Goal: Task Accomplishment & Management: Complete application form

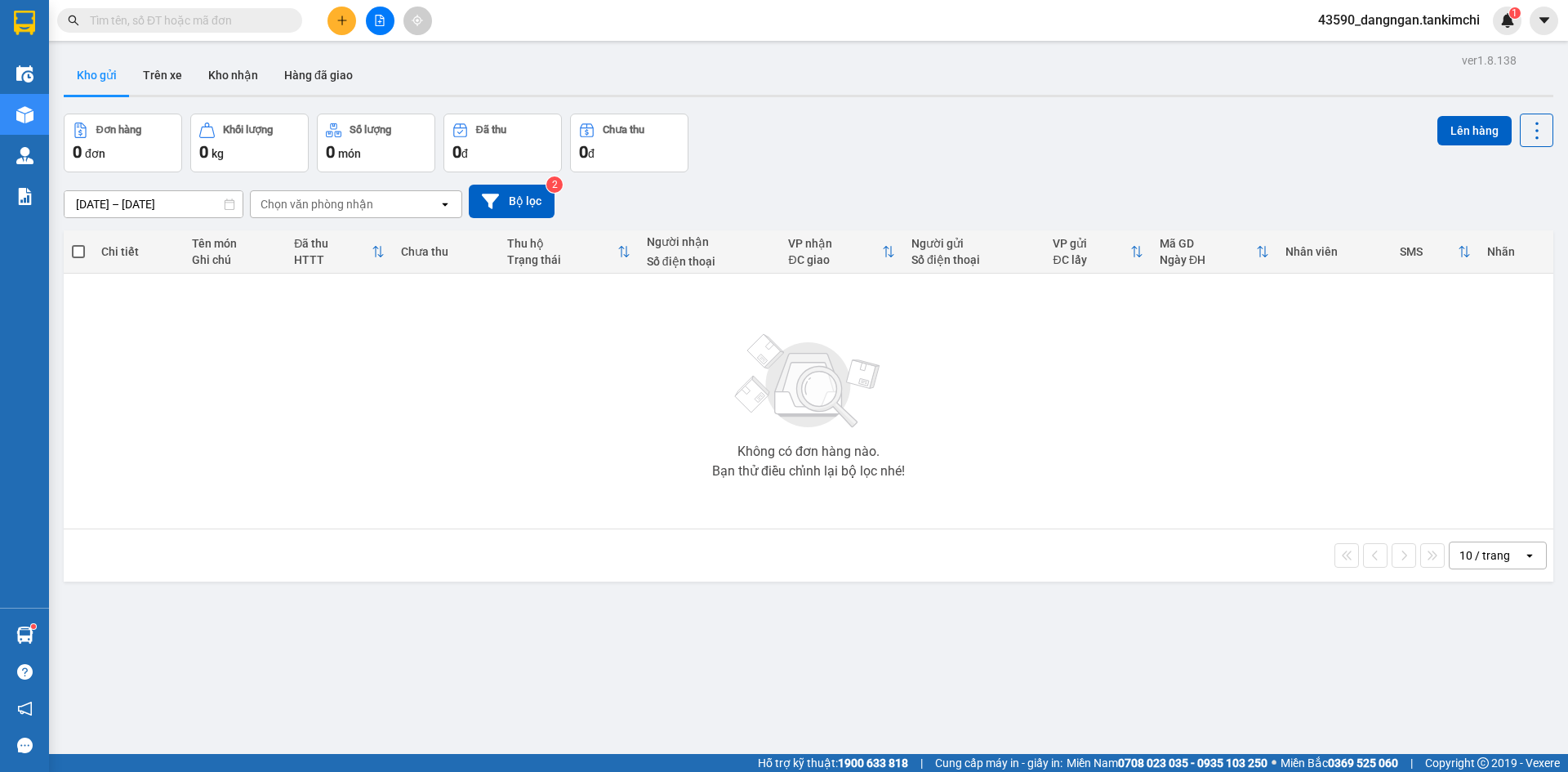
click at [199, 7] on div "Kết quả tìm kiếm ( 0 ) Bộ lọc No Data" at bounding box center [159, 20] width 319 height 29
click at [198, 16] on input "text" at bounding box center [186, 20] width 193 height 18
click at [473, 524] on td "Không có đơn hàng nào. Bạn thử điều chỉnh lại bộ lọc nhé!" at bounding box center [809, 402] width 1490 height 256
drag, startPoint x: 491, startPoint y: 471, endPoint x: 491, endPoint y: 452, distance: 19.0
click at [491, 462] on div "Không có đơn hàng nào. Bạn thử điều chỉnh lại bộ lọc nhé!" at bounding box center [809, 402] width 1473 height 245
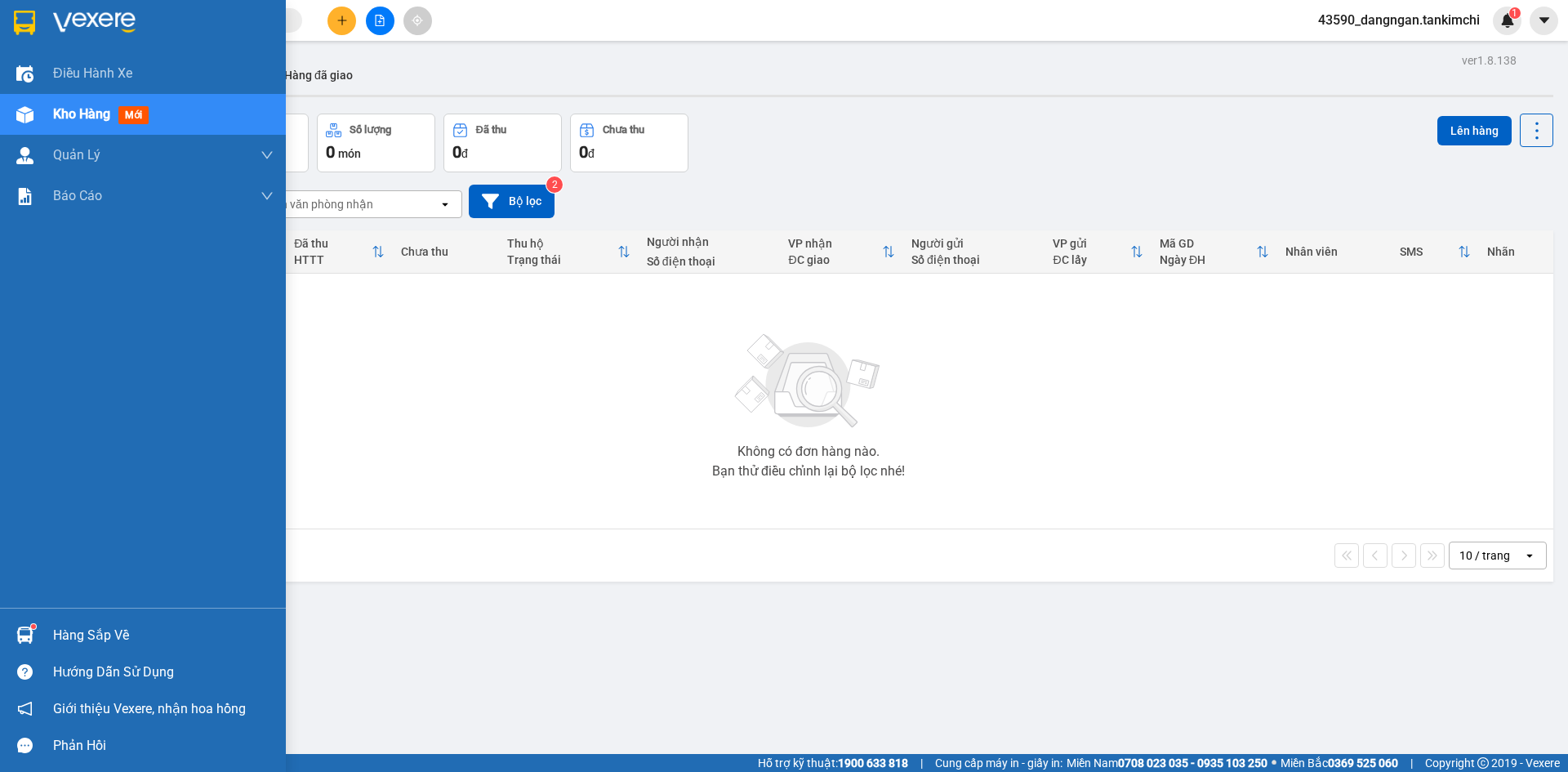
click at [34, 126] on div at bounding box center [25, 114] width 29 height 29
click at [224, 124] on div "Kho hàng mới" at bounding box center [164, 114] width 221 height 41
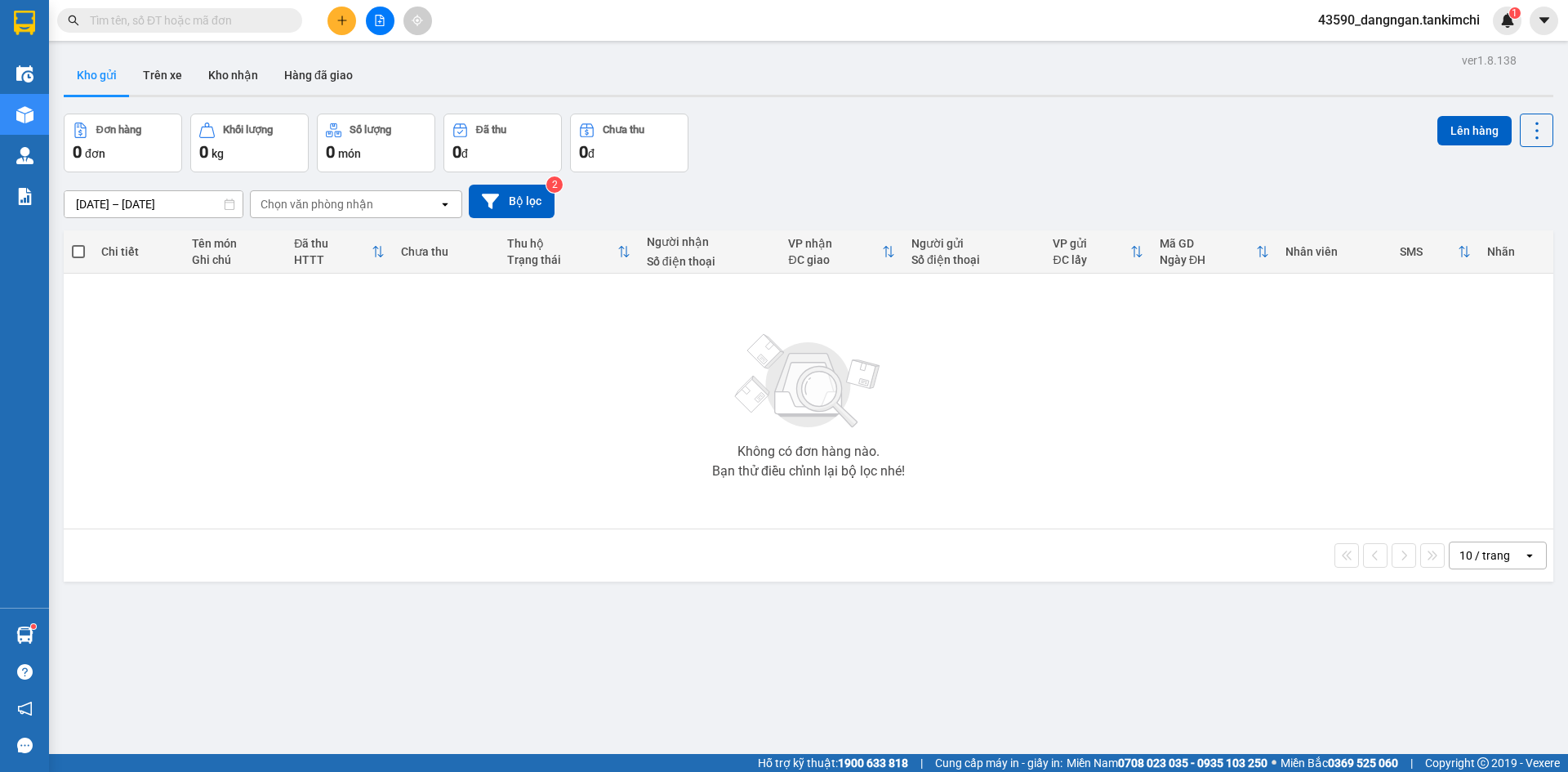
click at [379, 25] on icon "file-add" at bounding box center [379, 20] width 9 height 11
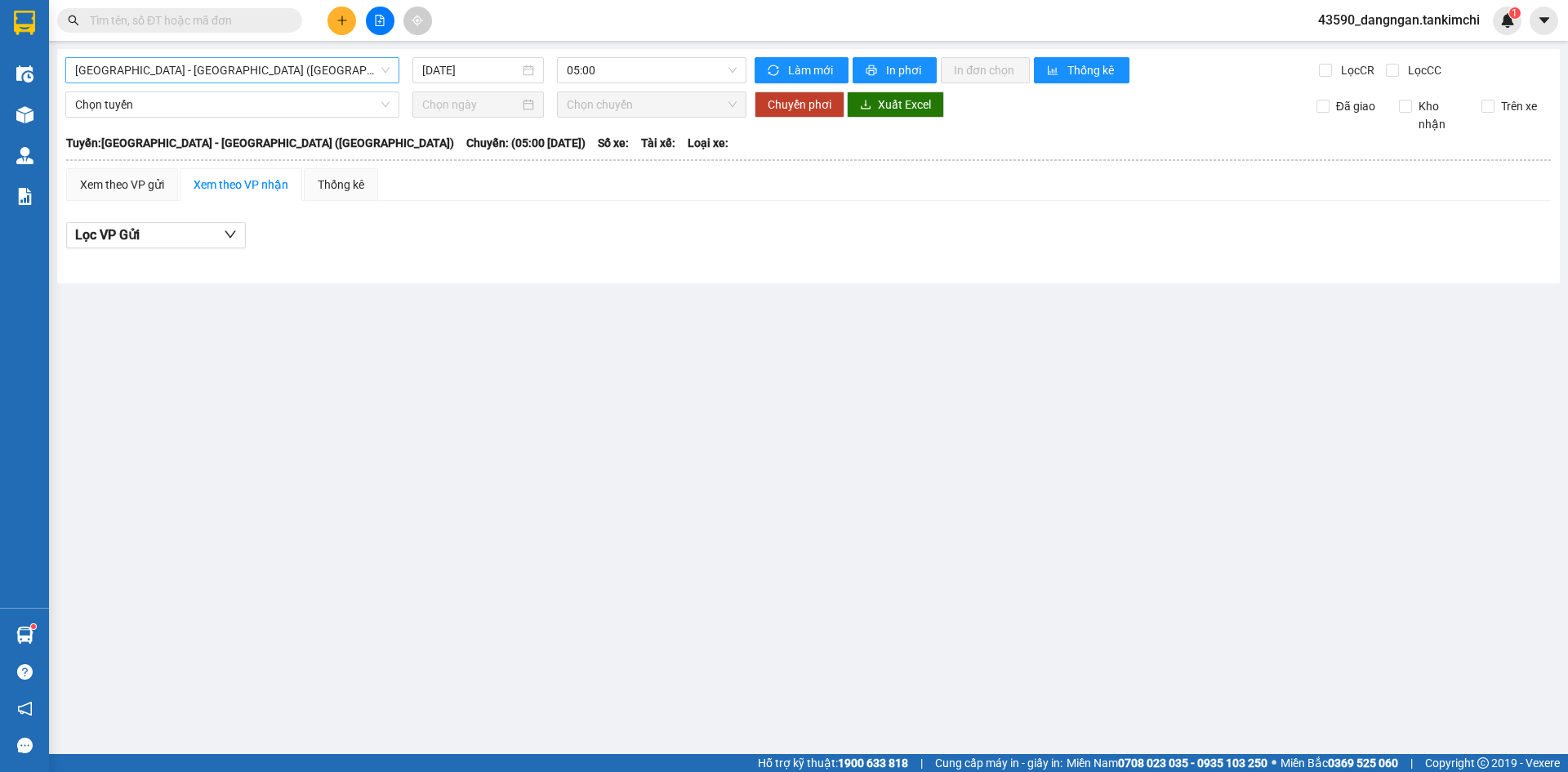
click at [316, 76] on span "[GEOGRAPHIC_DATA] - [GEOGRAPHIC_DATA] ([GEOGRAPHIC_DATA])" at bounding box center [232, 70] width 315 height 25
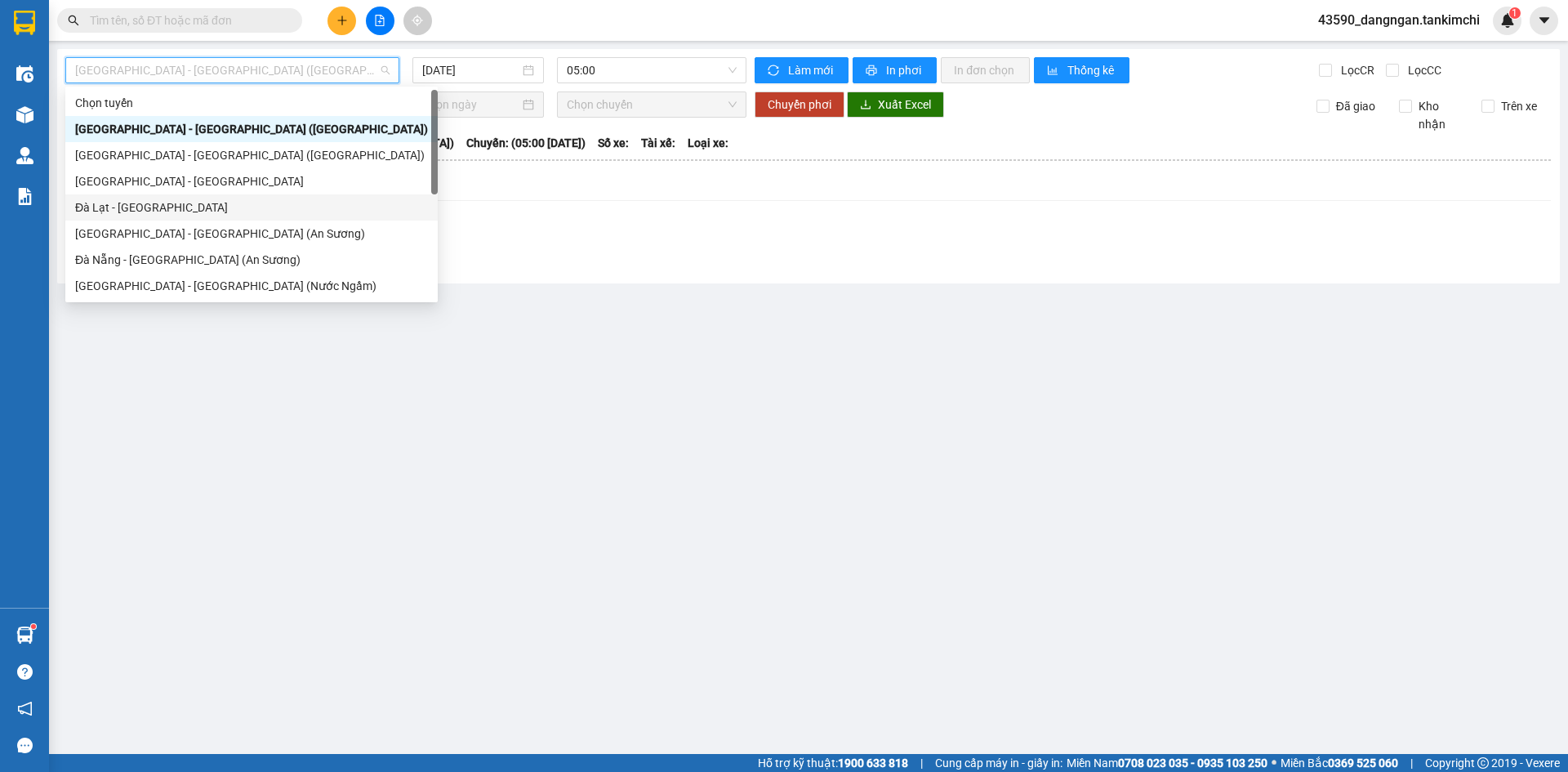
click at [128, 208] on div "Đà Lạt - [GEOGRAPHIC_DATA]" at bounding box center [251, 208] width 352 height 18
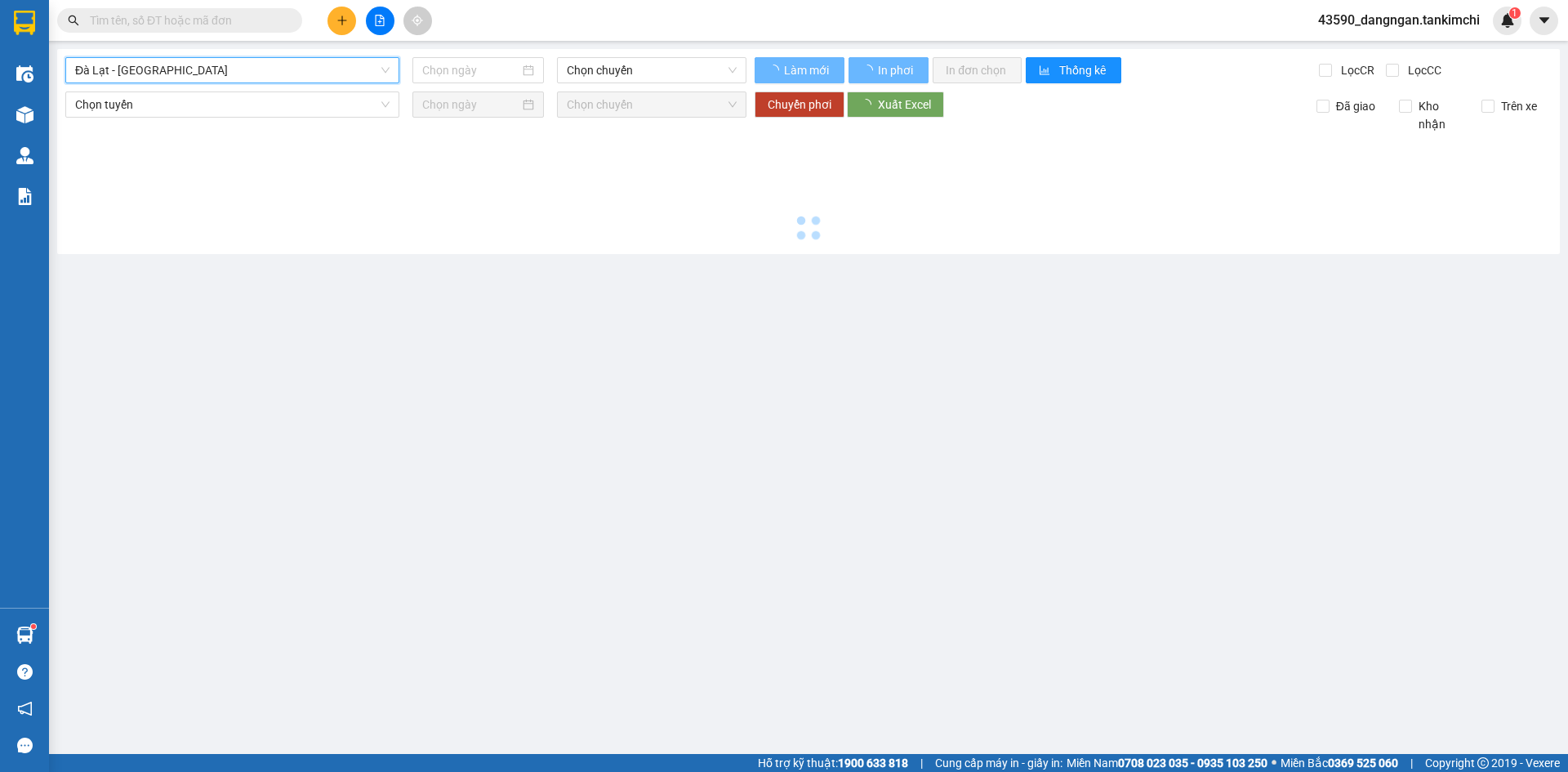
type input "[DATE]"
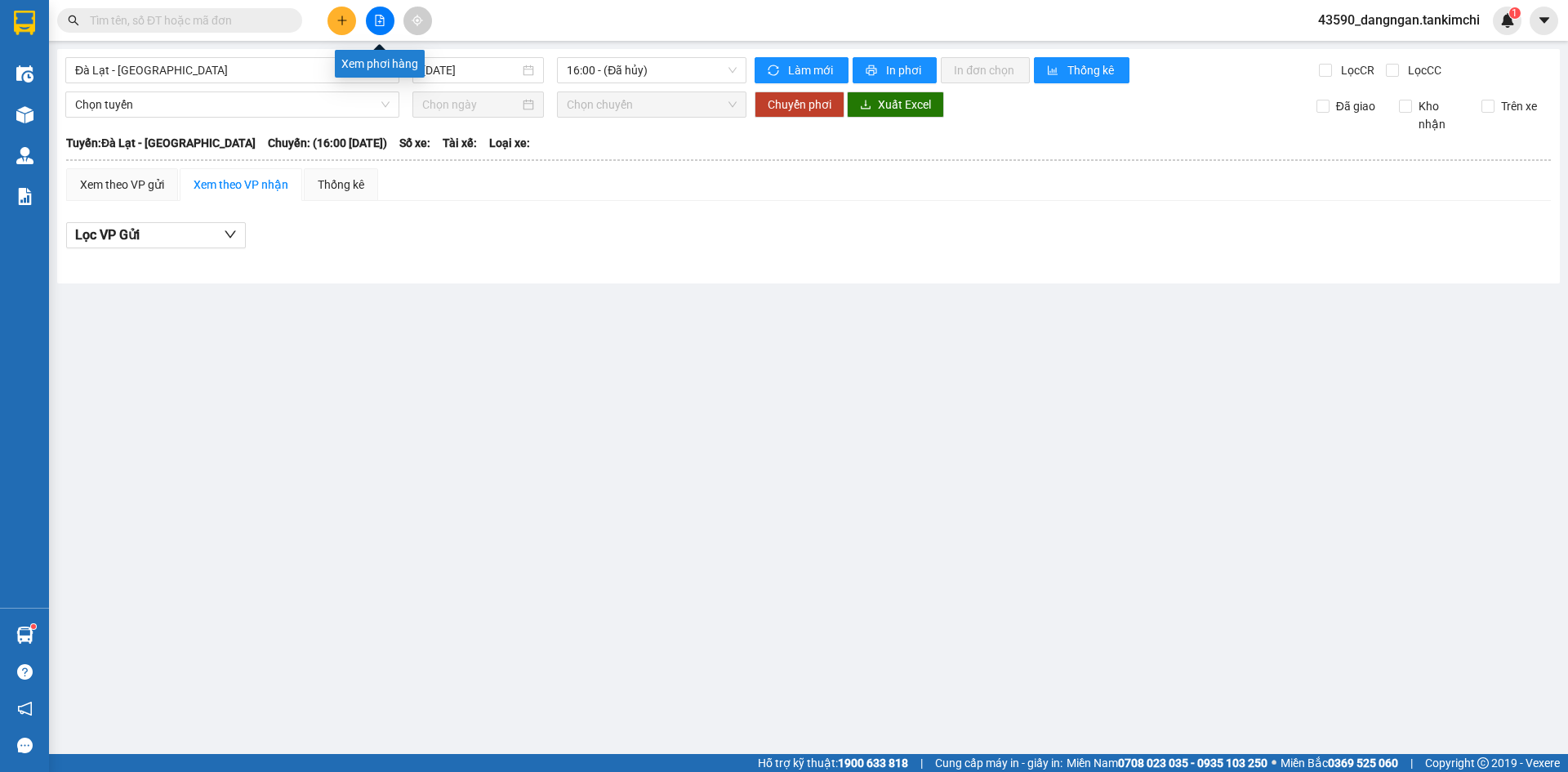
click at [379, 15] on icon "file-add" at bounding box center [379, 20] width 9 height 11
click at [345, 25] on icon "plus" at bounding box center [342, 20] width 11 height 11
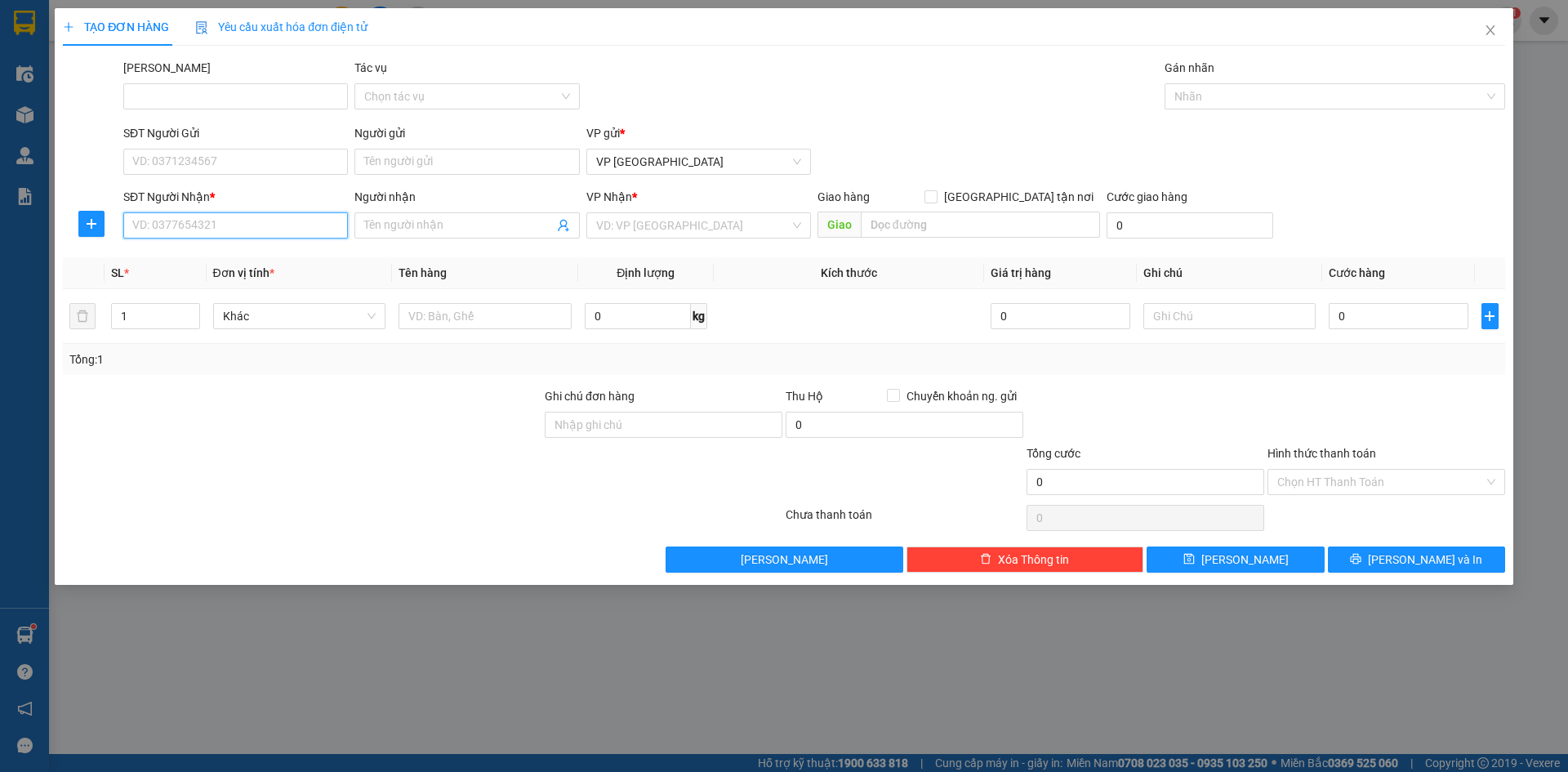
click at [272, 220] on input "SĐT Người Nhận *" at bounding box center [235, 226] width 225 height 26
click at [262, 250] on div "0901997749 - Sang" at bounding box center [235, 258] width 205 height 18
type input "0901997749"
type input "Sang"
type input "Hội An"
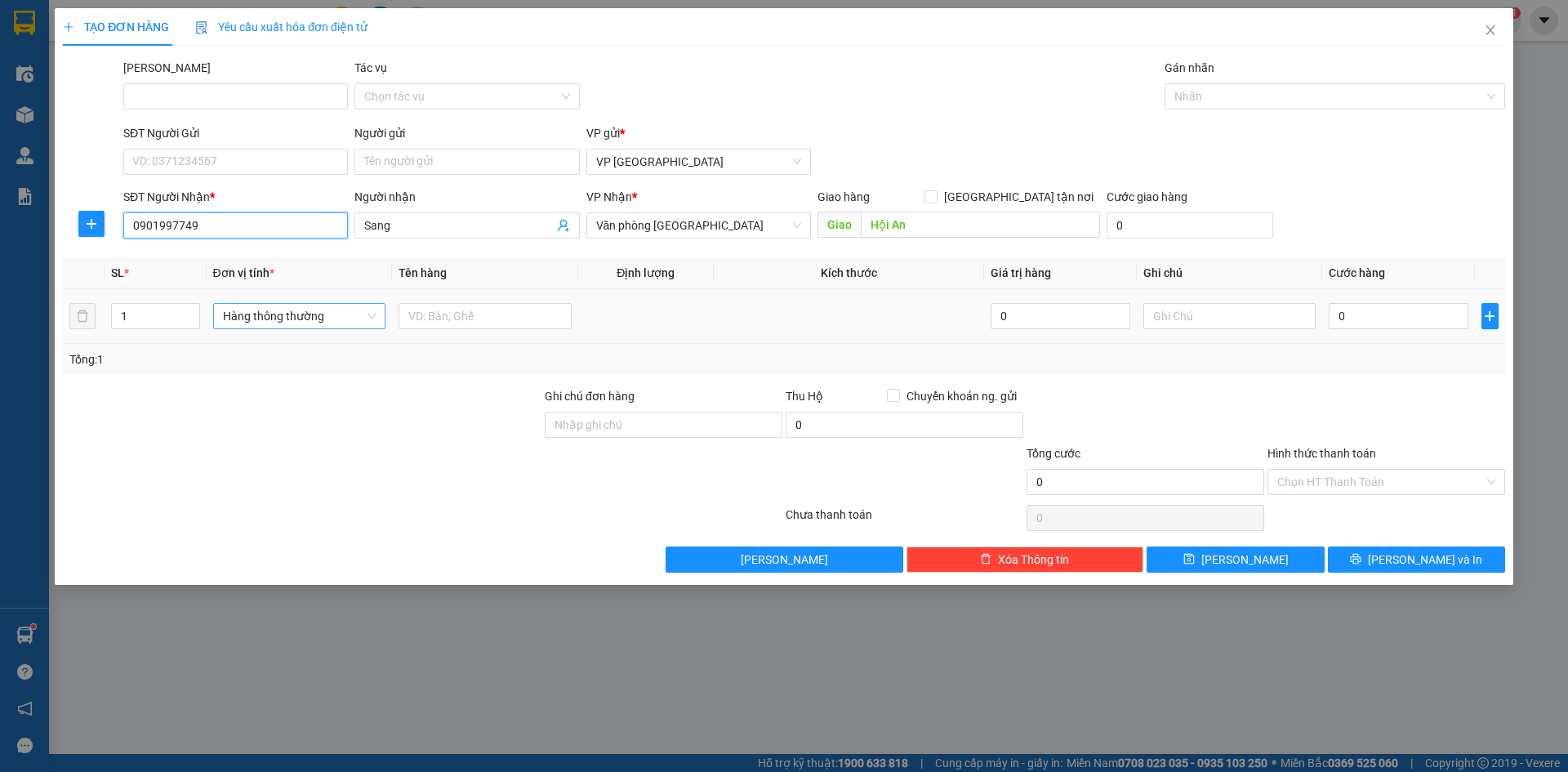
click at [286, 316] on span "Hàng thông thường" at bounding box center [300, 316] width 154 height 25
type input "0901997749"
type input "Thùng nh"
click at [284, 349] on div "Thùng nhỏ" at bounding box center [300, 348] width 154 height 18
click at [473, 312] on input "text" at bounding box center [485, 316] width 173 height 26
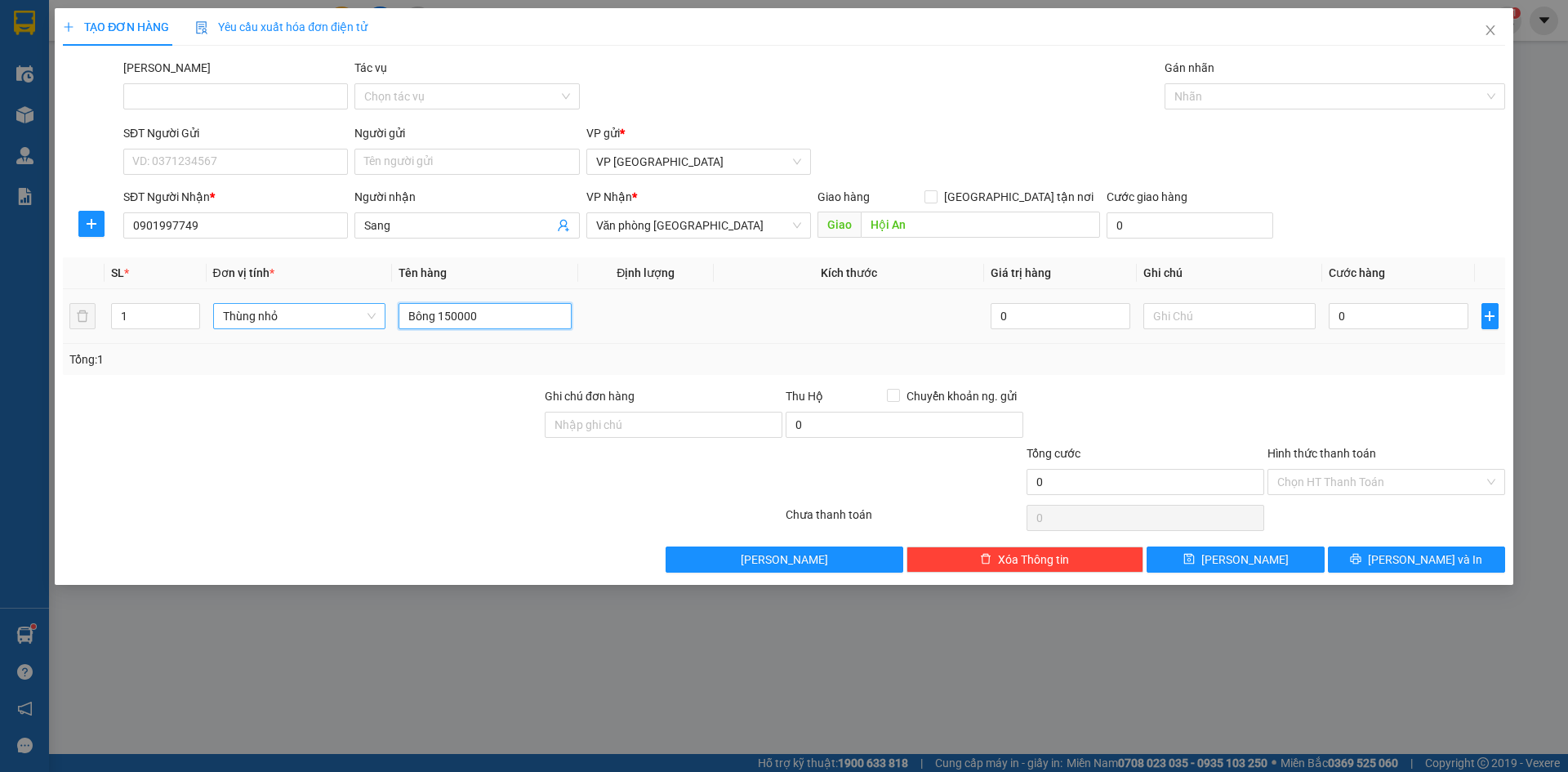
drag, startPoint x: 477, startPoint y: 312, endPoint x: 441, endPoint y: 317, distance: 36.3
click at [441, 317] on input "Bông 150000" at bounding box center [485, 316] width 173 height 26
type input "Bông"
click at [1349, 320] on input "0" at bounding box center [1398, 316] width 139 height 26
paste input "150.00"
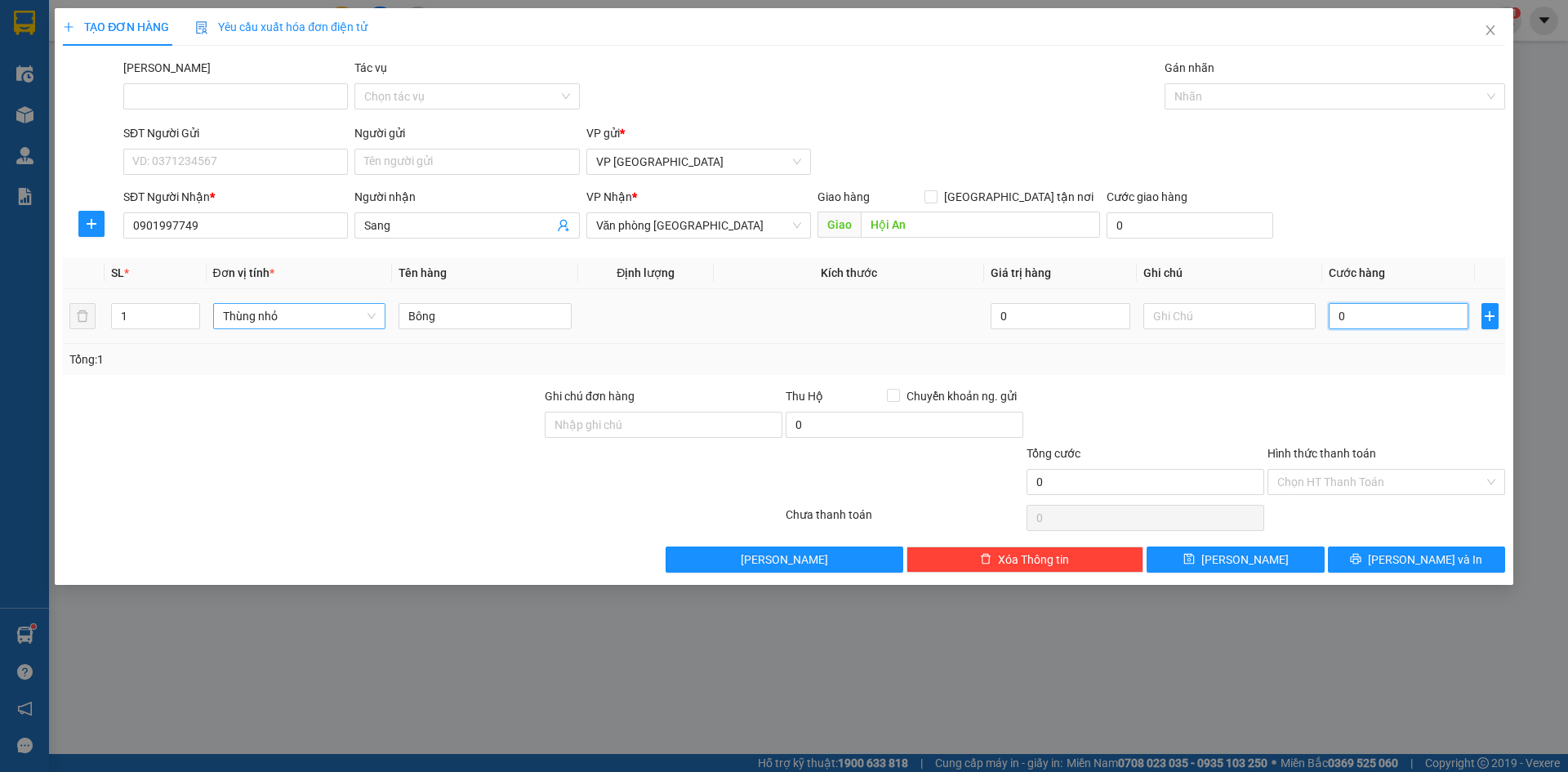
type input "150.000"
click at [1353, 483] on input "Hình thức thanh toán" at bounding box center [1380, 482] width 207 height 25
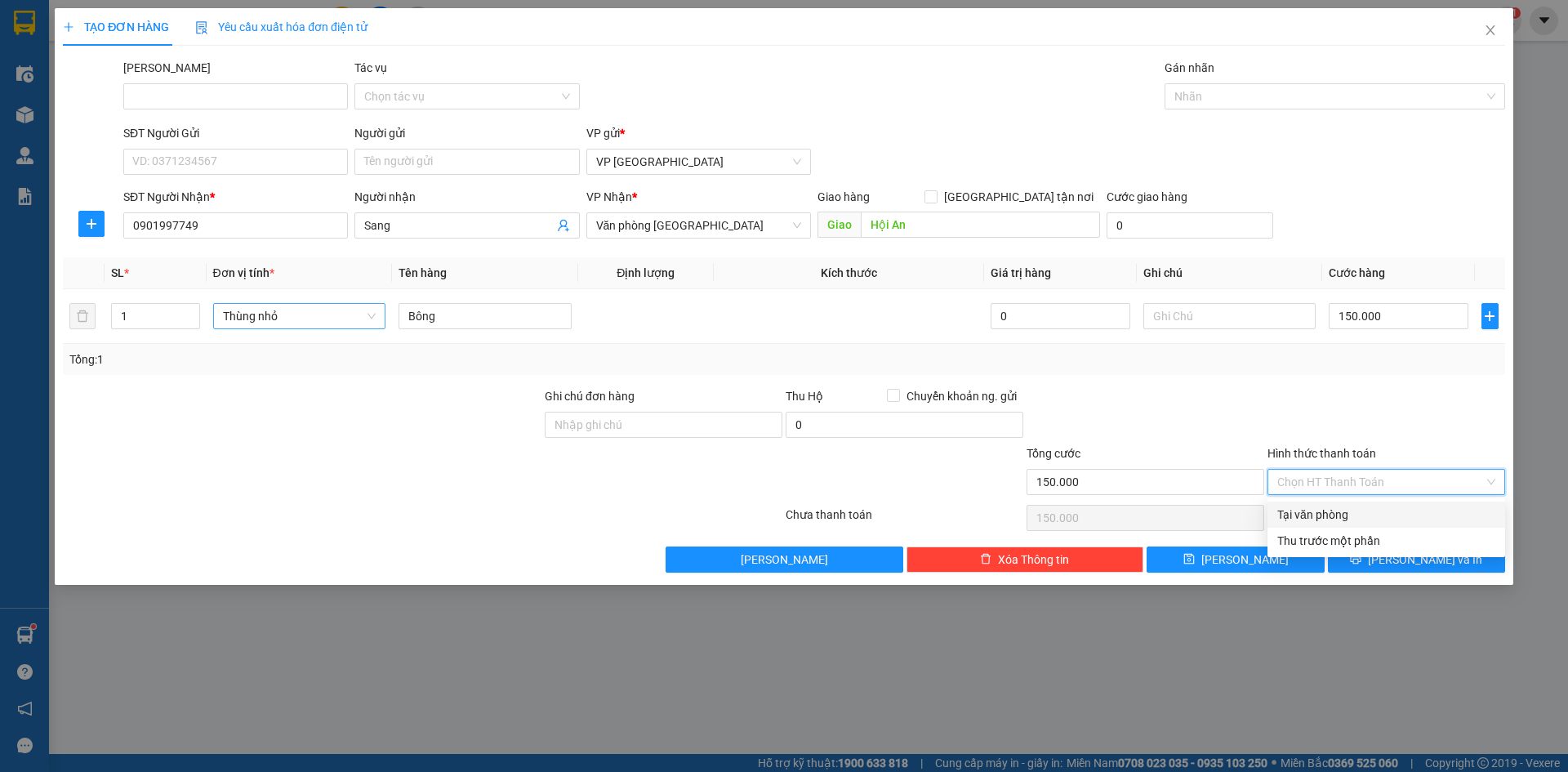
click at [1335, 510] on div "Tại văn phòng" at bounding box center [1386, 514] width 218 height 18
type input "0"
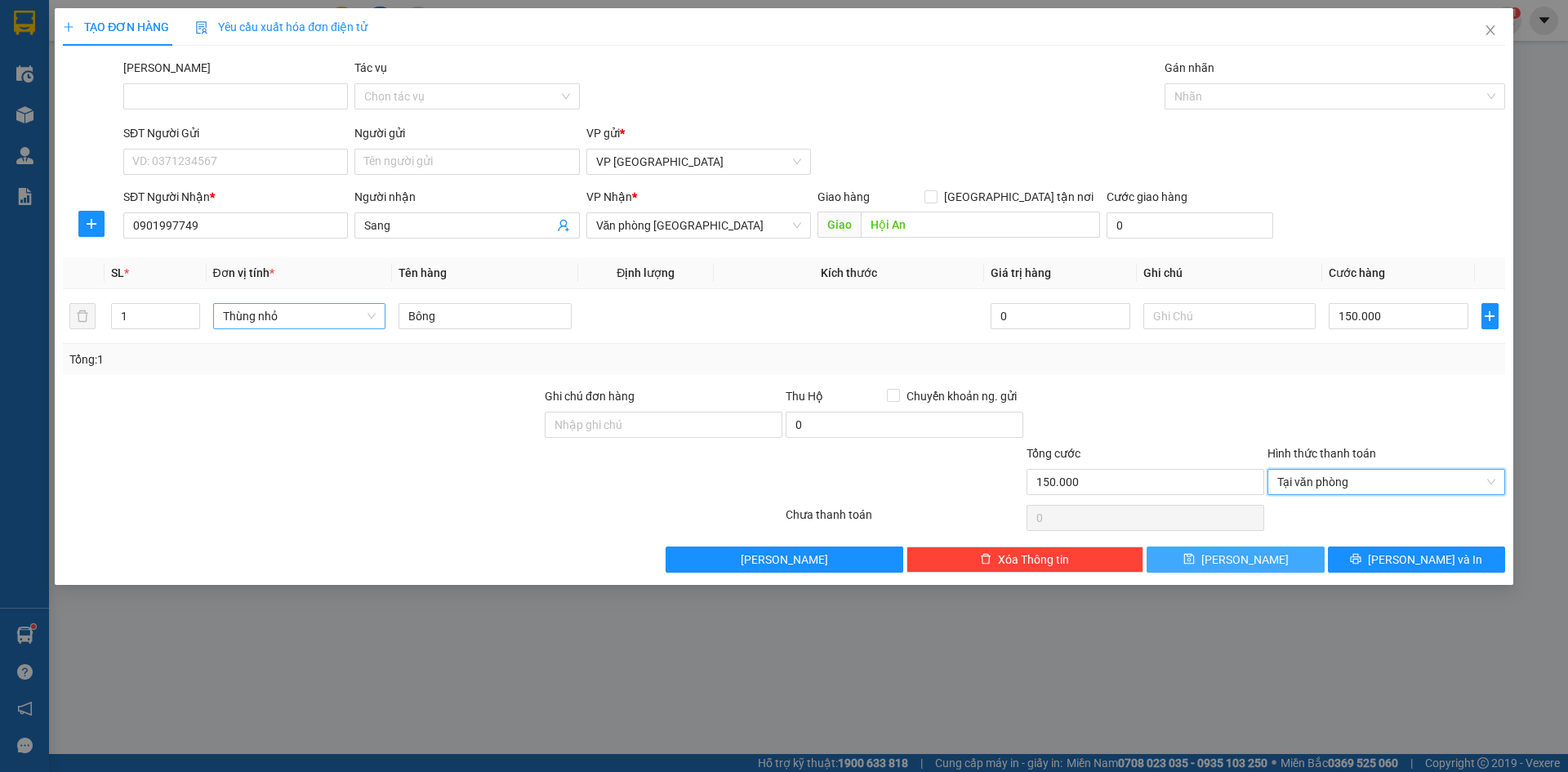
click at [1243, 564] on span "Lưu" at bounding box center [1244, 559] width 87 height 18
type input "0"
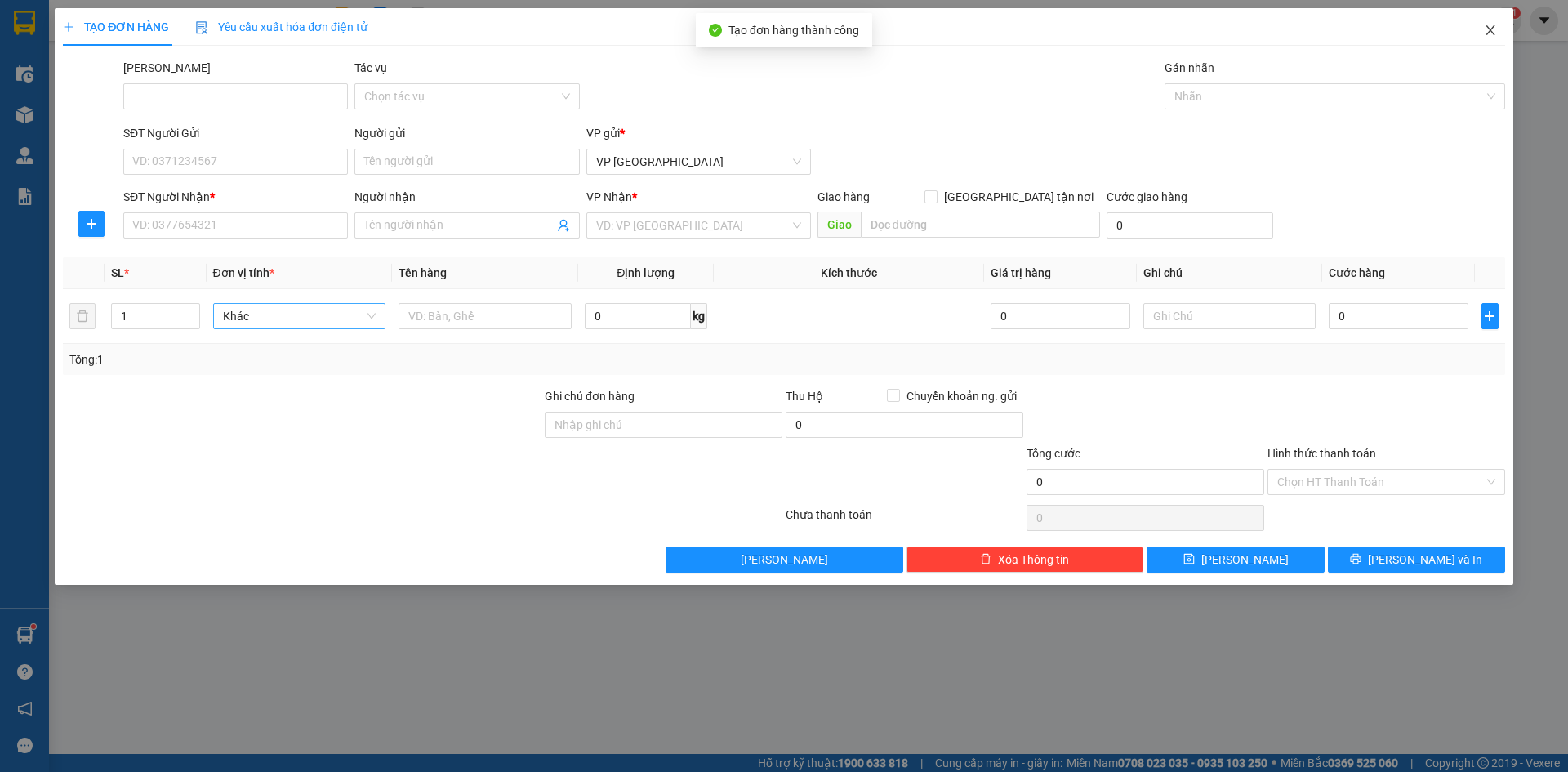
click at [1492, 31] on icon "close" at bounding box center [1490, 30] width 13 height 13
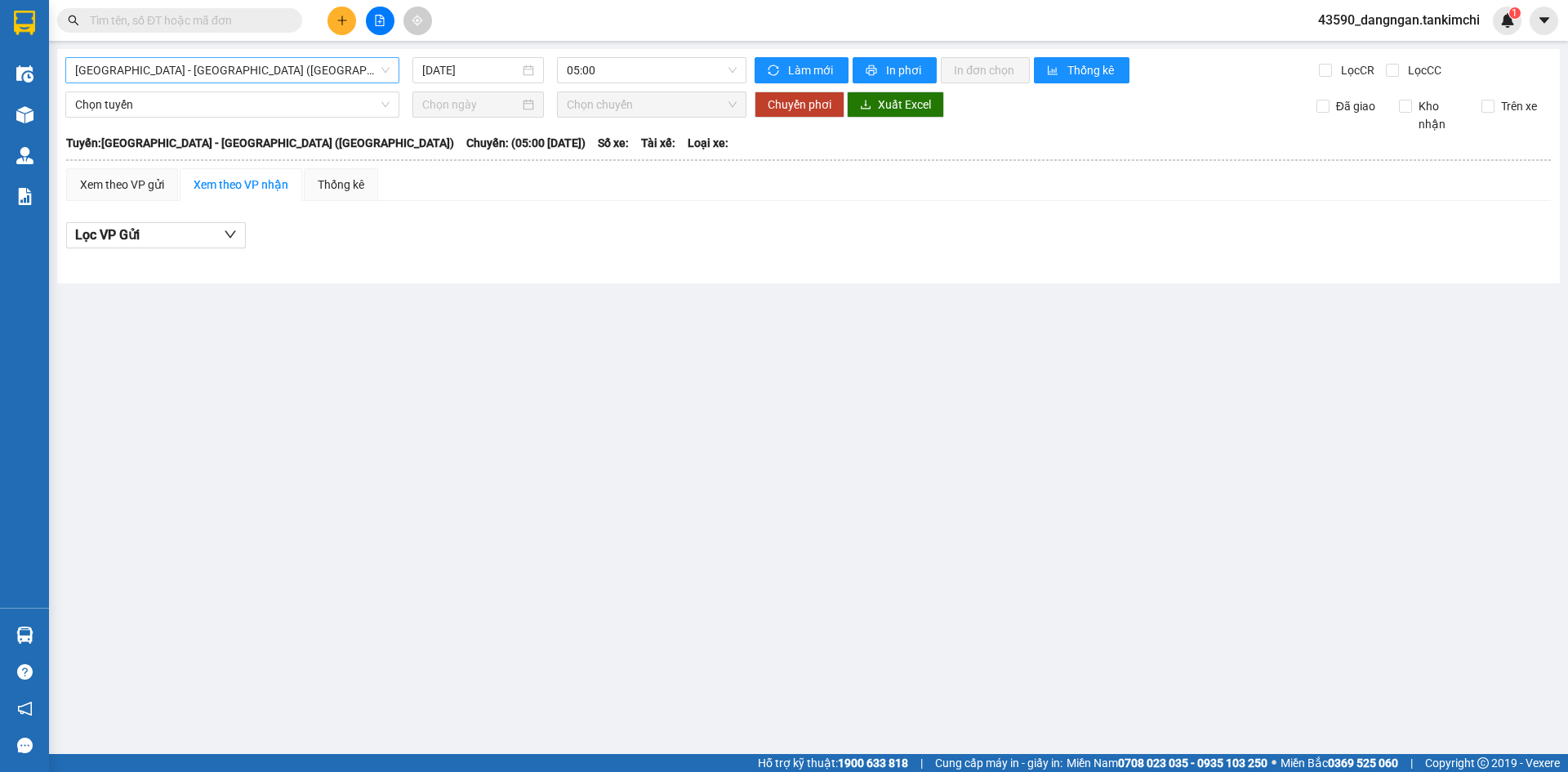
click at [261, 79] on span "[GEOGRAPHIC_DATA] - [GEOGRAPHIC_DATA] ([GEOGRAPHIC_DATA])" at bounding box center [232, 70] width 315 height 25
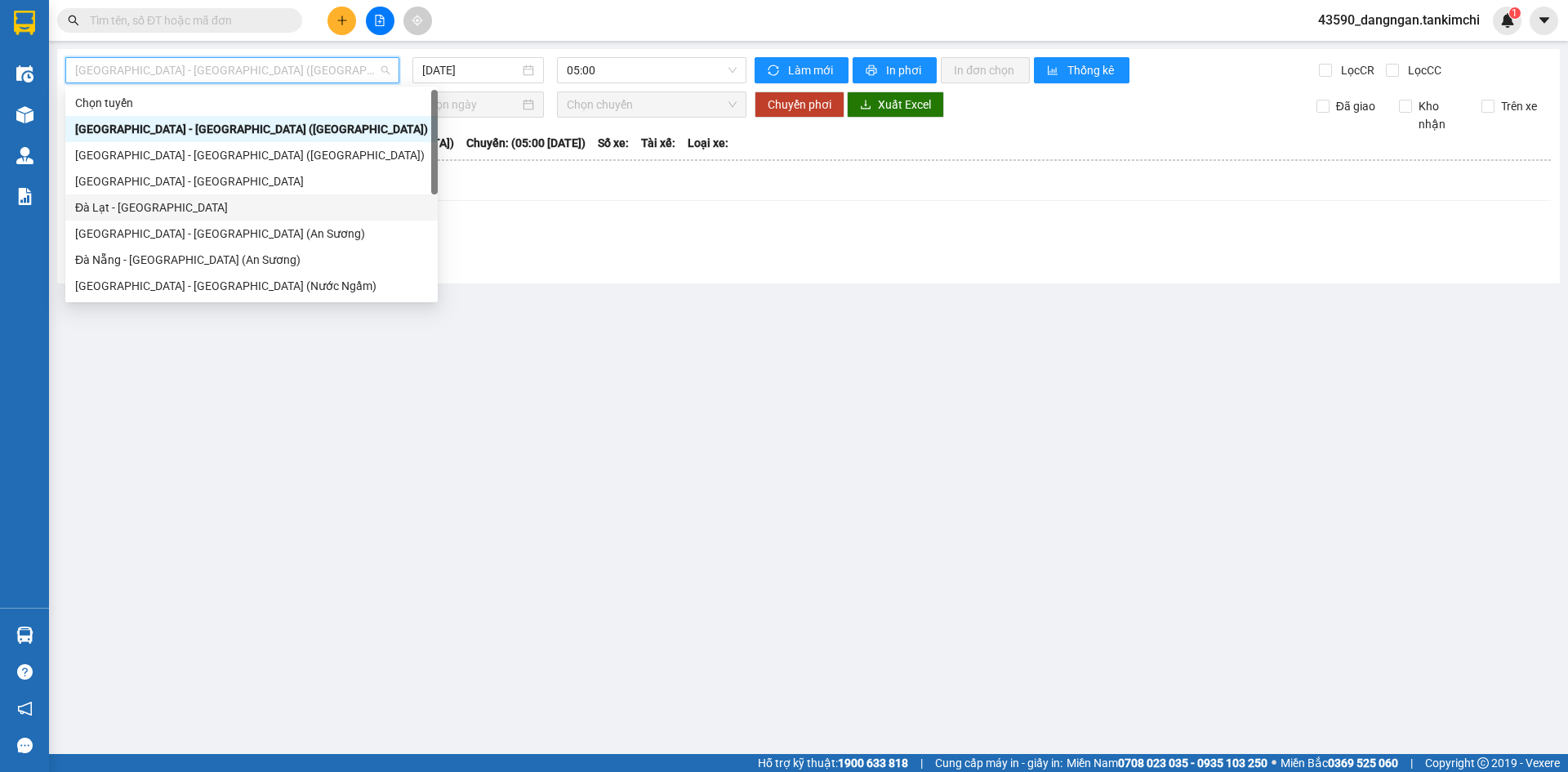
click at [173, 203] on div "Đà Lạt - [GEOGRAPHIC_DATA]" at bounding box center [251, 208] width 352 height 18
type input "[DATE]"
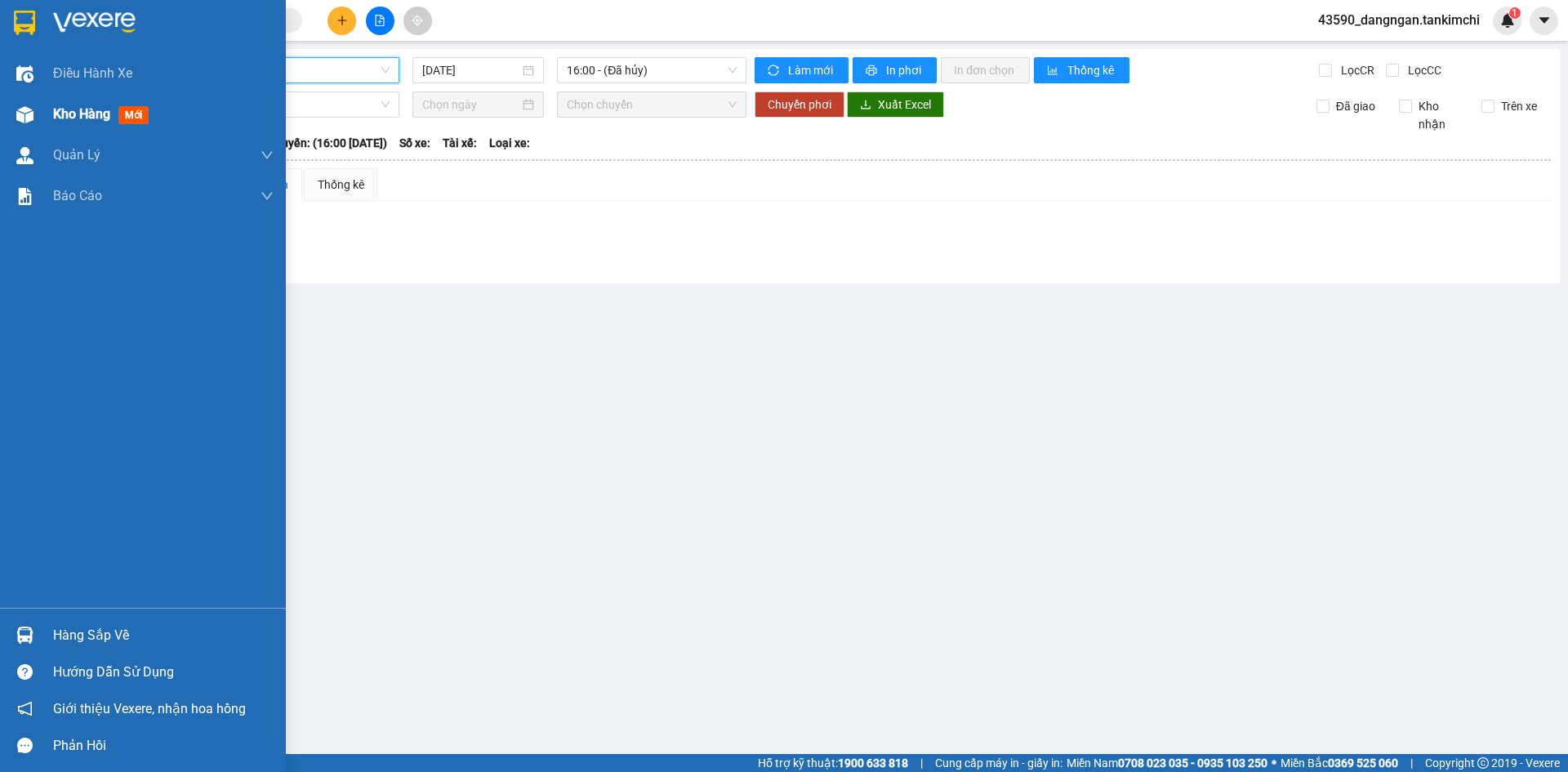
click at [30, 119] on img at bounding box center [25, 114] width 17 height 17
